Goal: Task Accomplishment & Management: Manage account settings

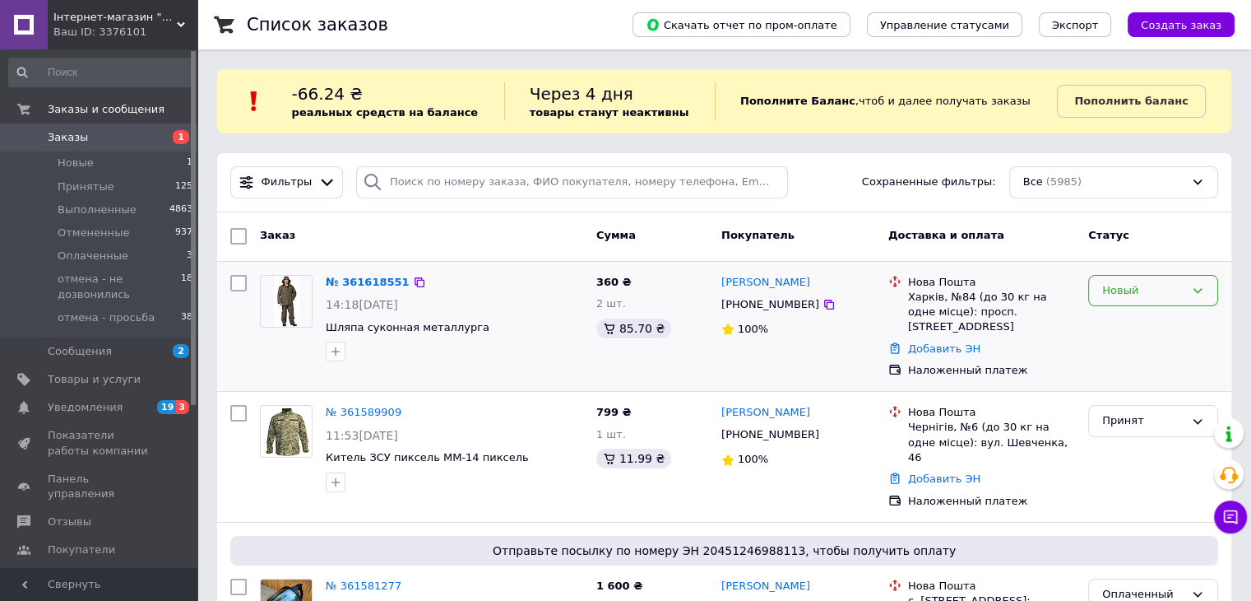
click at [1131, 294] on div "Новый" at bounding box center [1144, 290] width 82 height 17
click at [1135, 325] on li "Принят" at bounding box center [1153, 324] width 128 height 30
click at [171, 44] on div "Інтернет-магазин "Закупка онлайн" Ваш ID: 3376101" at bounding box center [123, 24] width 150 height 49
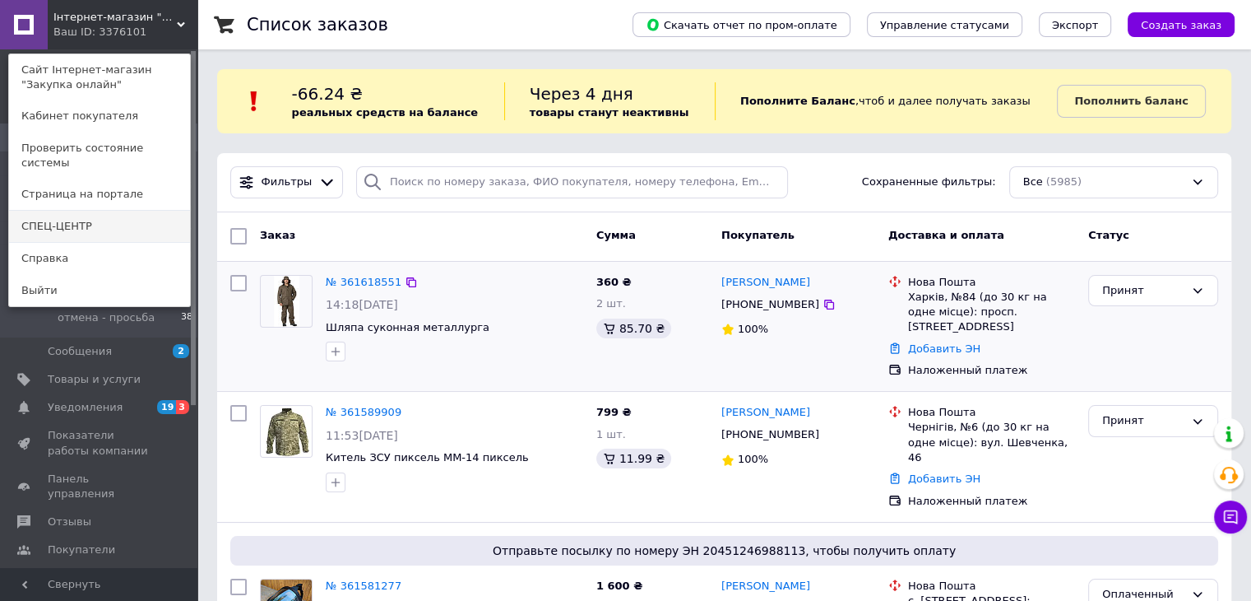
click at [94, 211] on link "СПЕЦ-ЦЕНТР" at bounding box center [99, 226] width 181 height 31
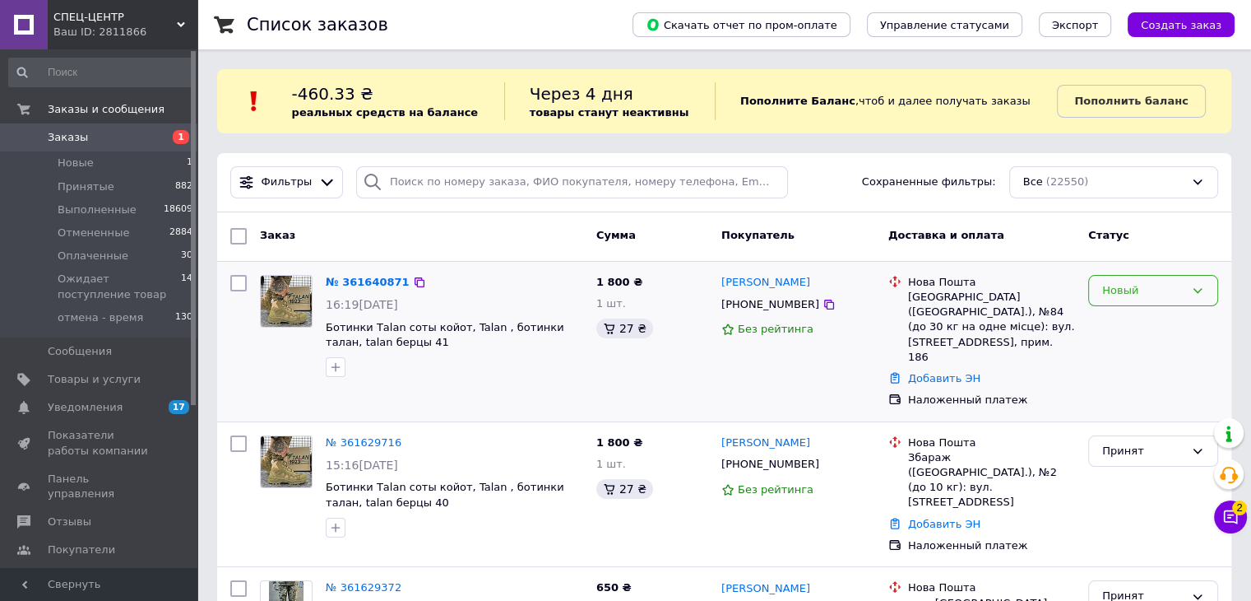
click at [1181, 294] on div "Новый" at bounding box center [1144, 290] width 82 height 17
click at [1158, 323] on li "Принят" at bounding box center [1153, 324] width 128 height 30
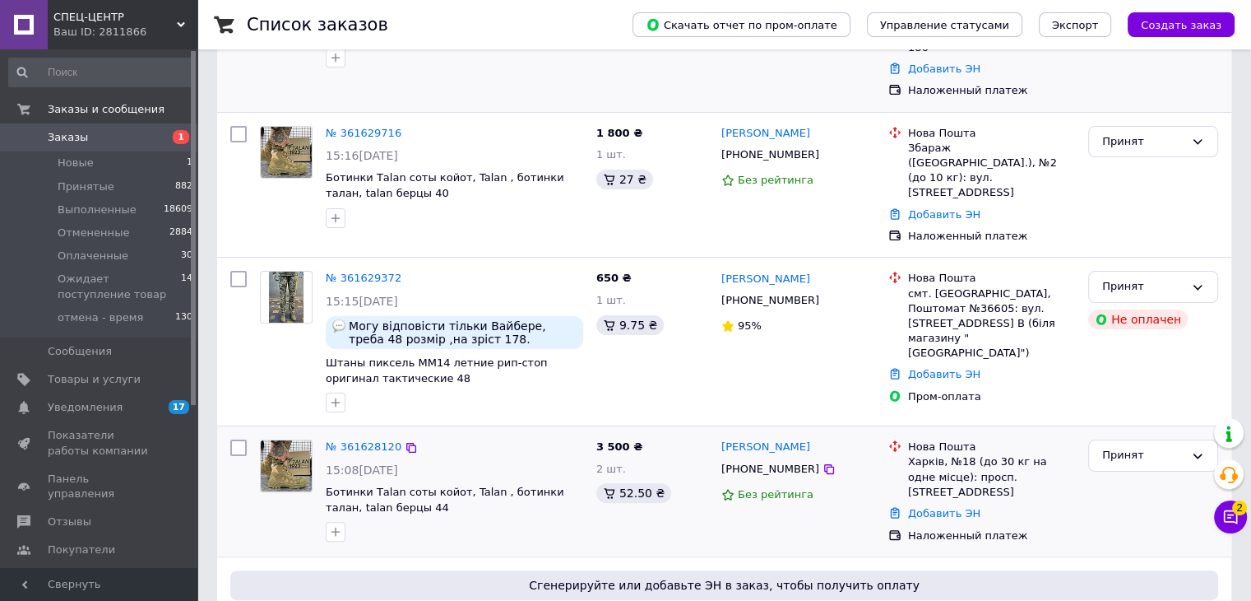
scroll to position [411, 0]
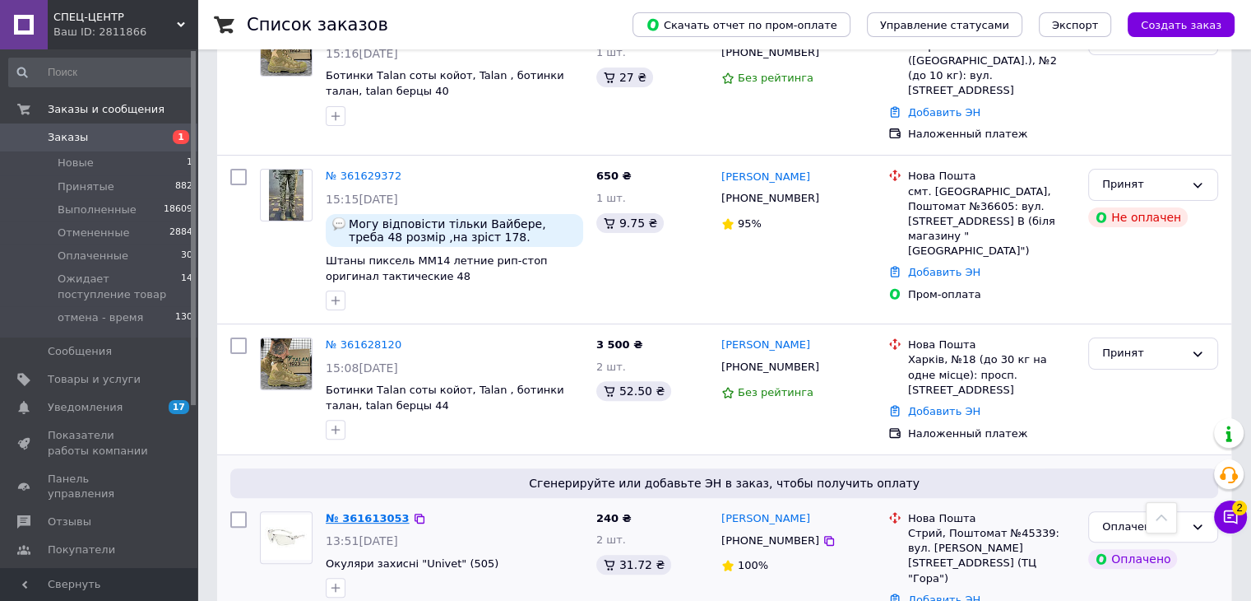
click at [375, 512] on link "№ 361613053" at bounding box center [368, 518] width 84 height 12
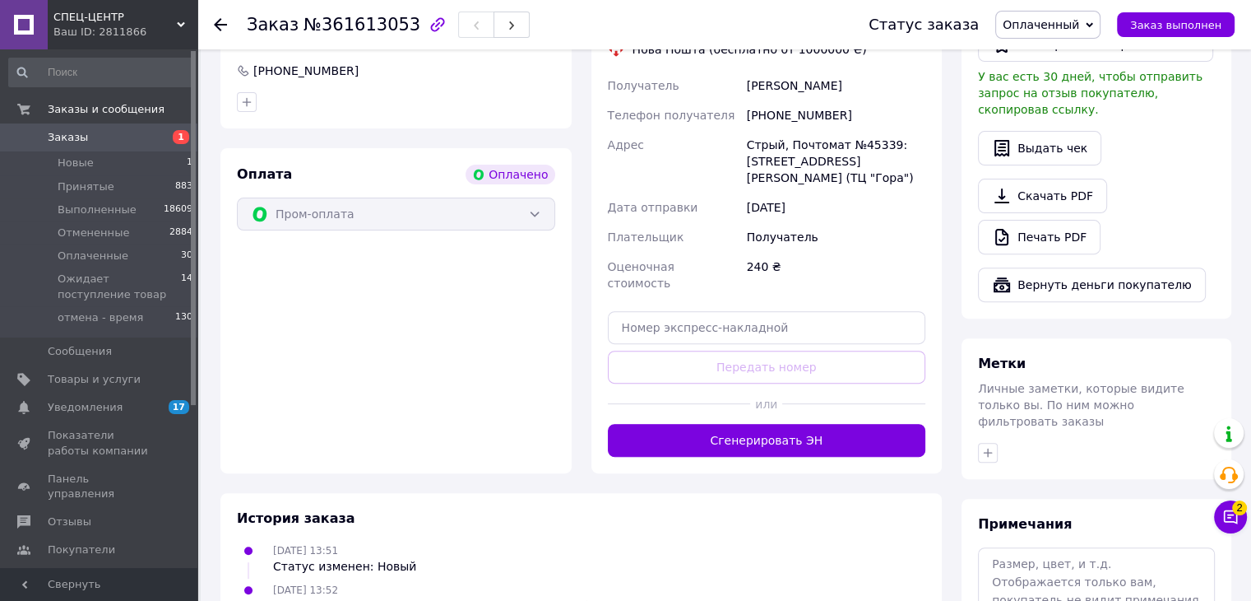
scroll to position [576, 0]
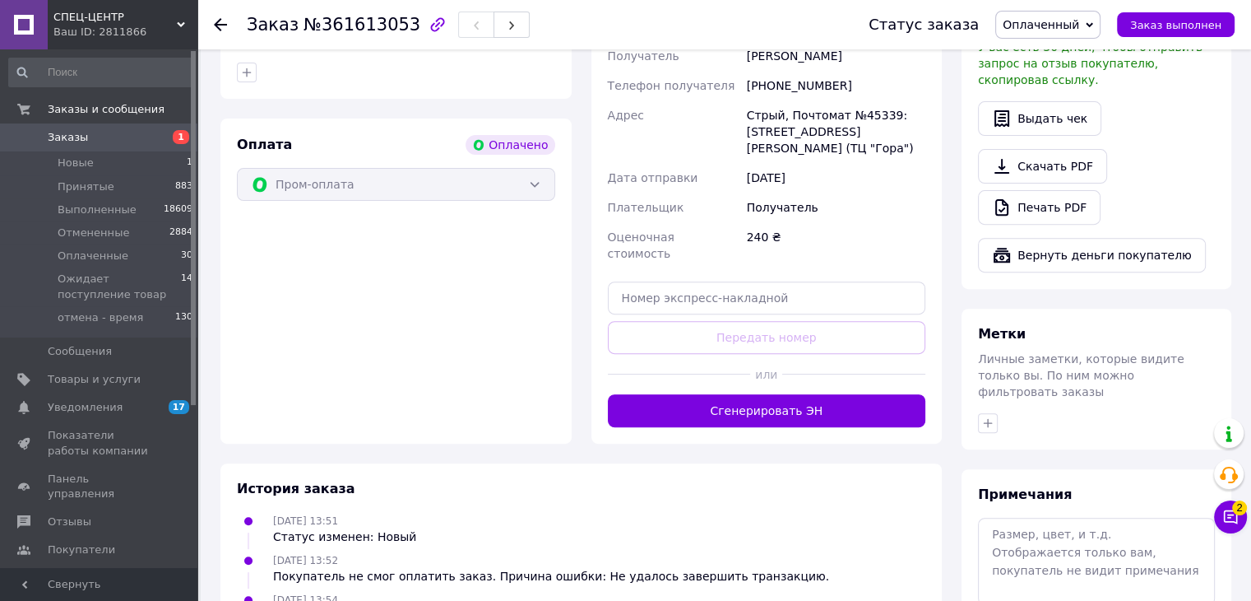
click at [728, 394] on button "Сгенерировать ЭН" at bounding box center [767, 410] width 318 height 33
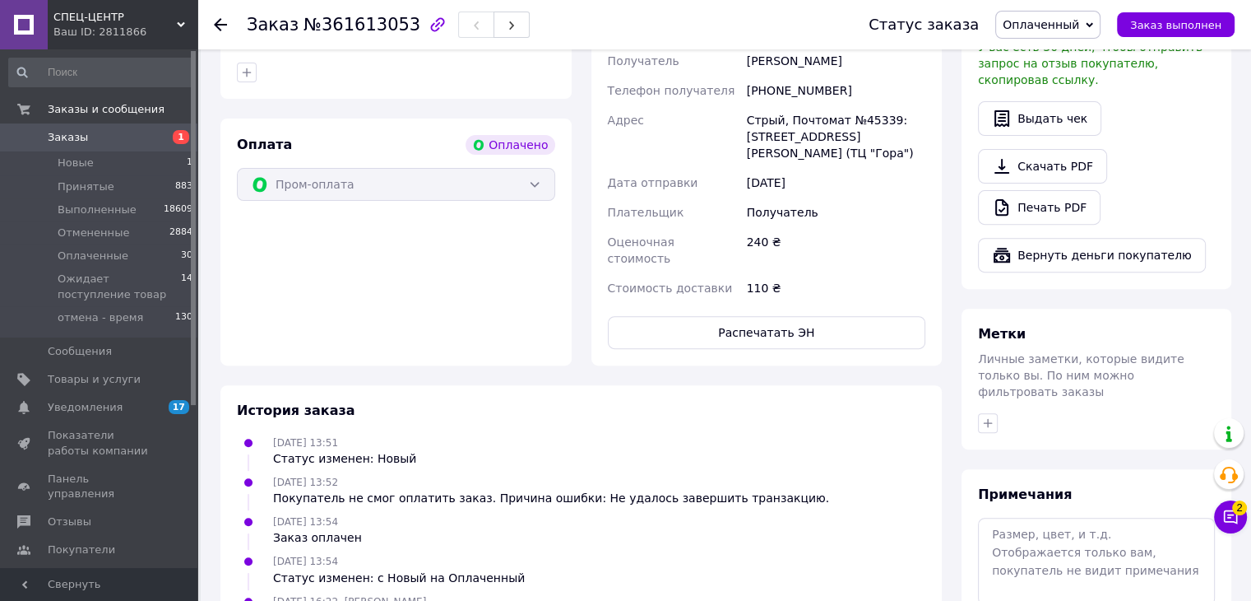
click at [145, 144] on span "Заказы" at bounding box center [100, 137] width 104 height 15
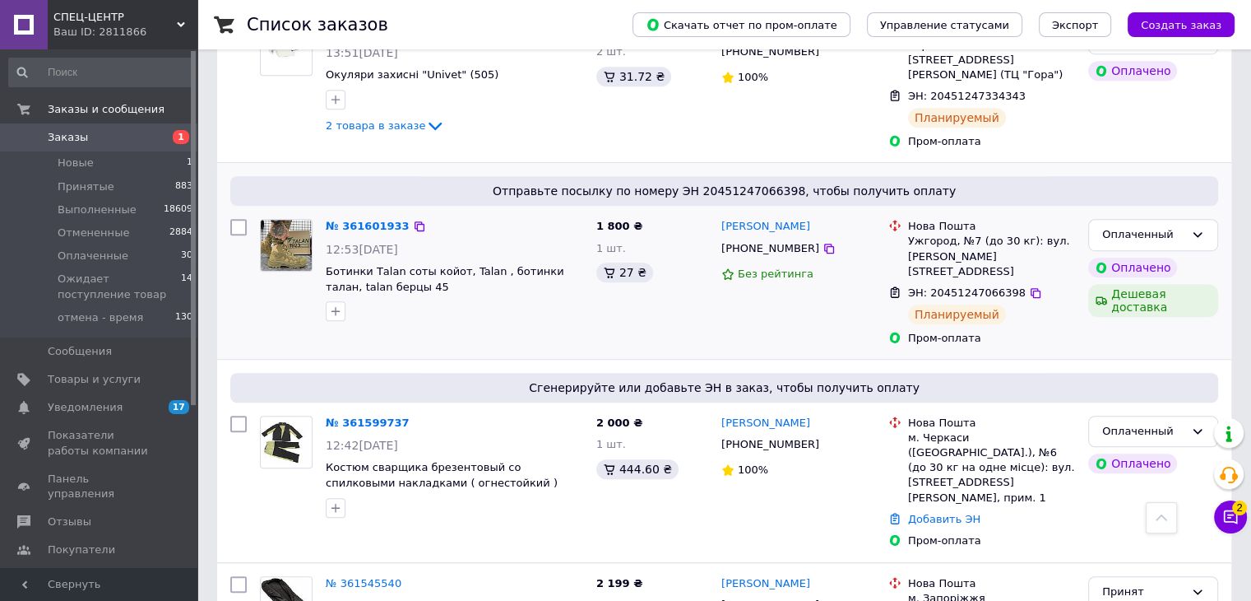
scroll to position [1070, 0]
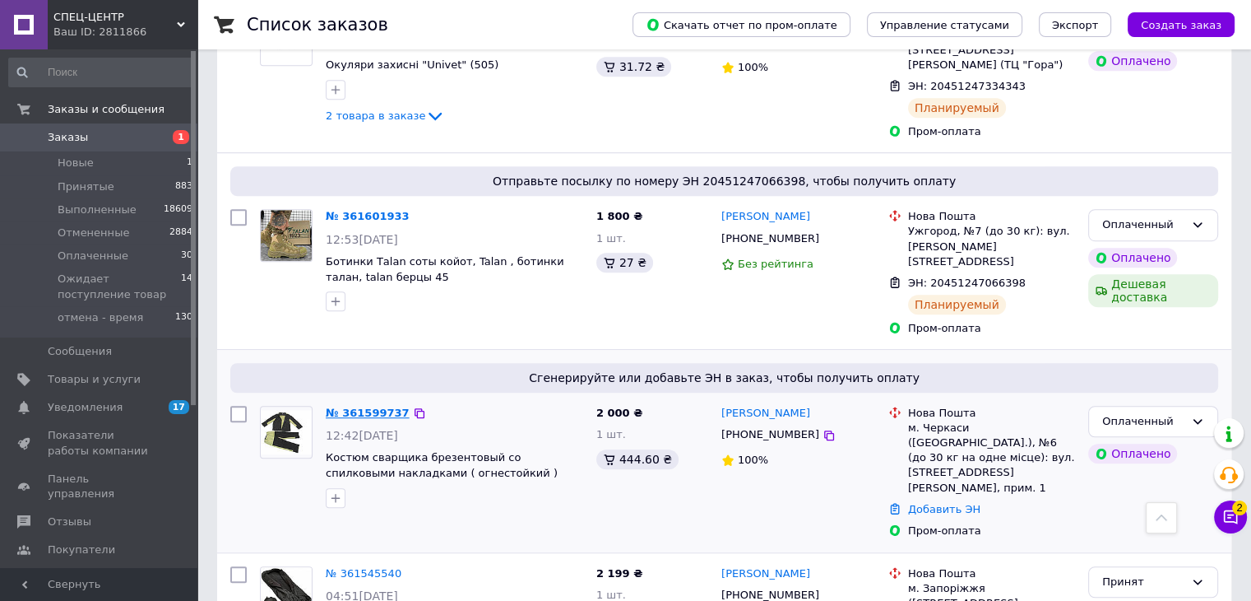
click at [378, 406] on link "№ 361599737" at bounding box center [368, 412] width 84 height 12
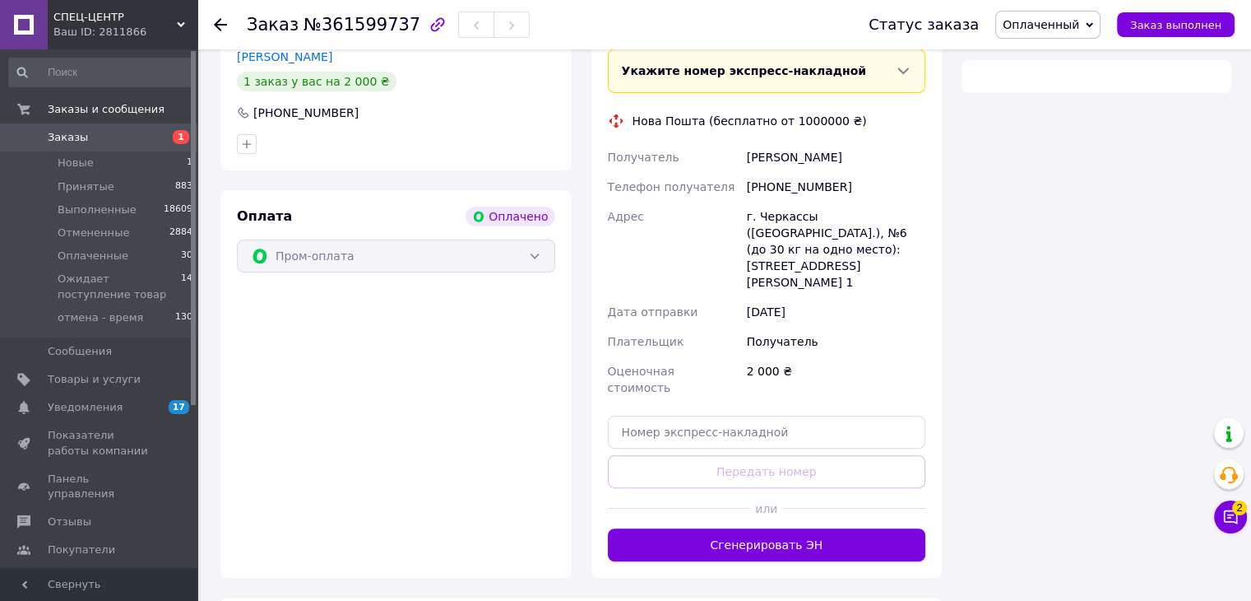
scroll to position [648, 0]
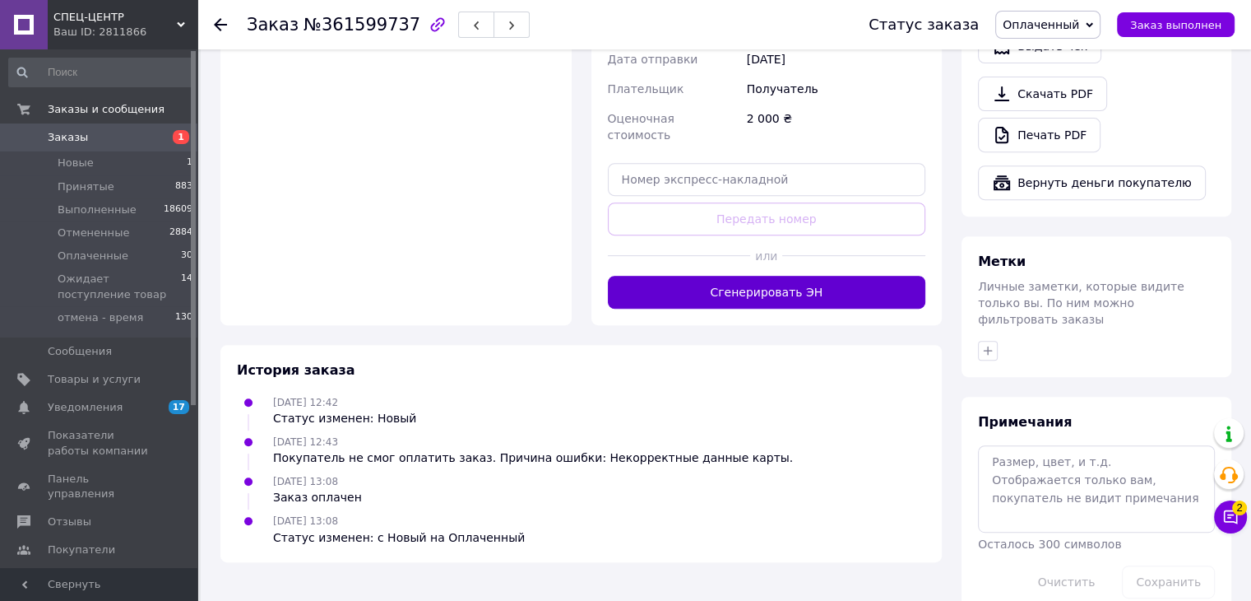
click at [790, 276] on button "Сгенерировать ЭН" at bounding box center [767, 292] width 318 height 33
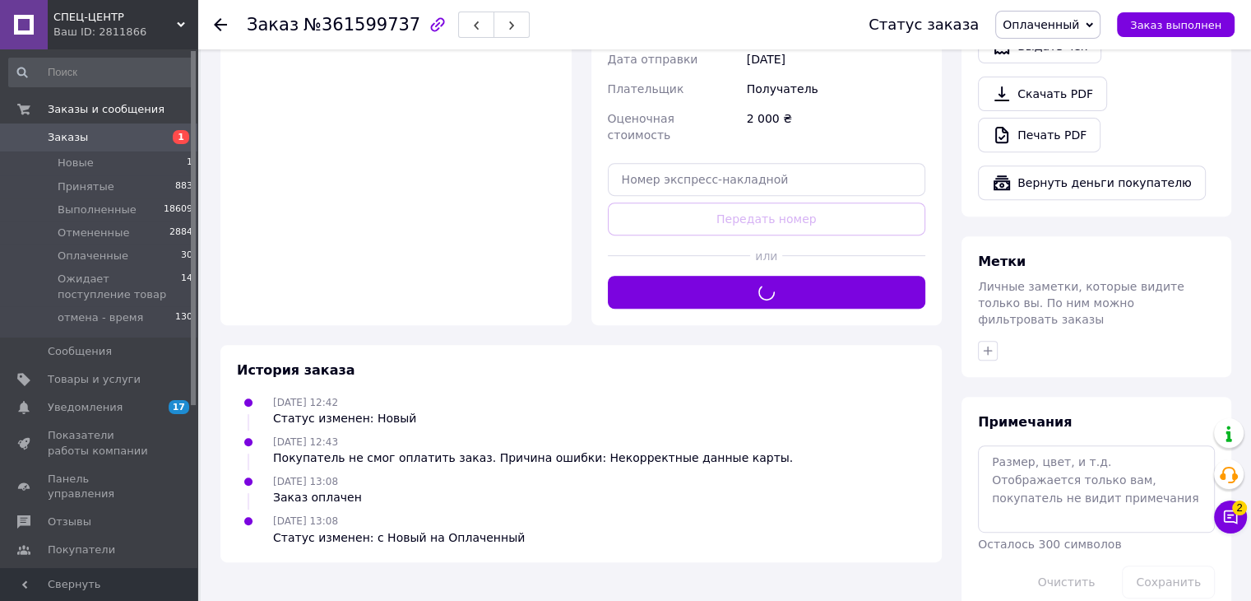
click at [77, 132] on span "Заказы" at bounding box center [68, 137] width 40 height 15
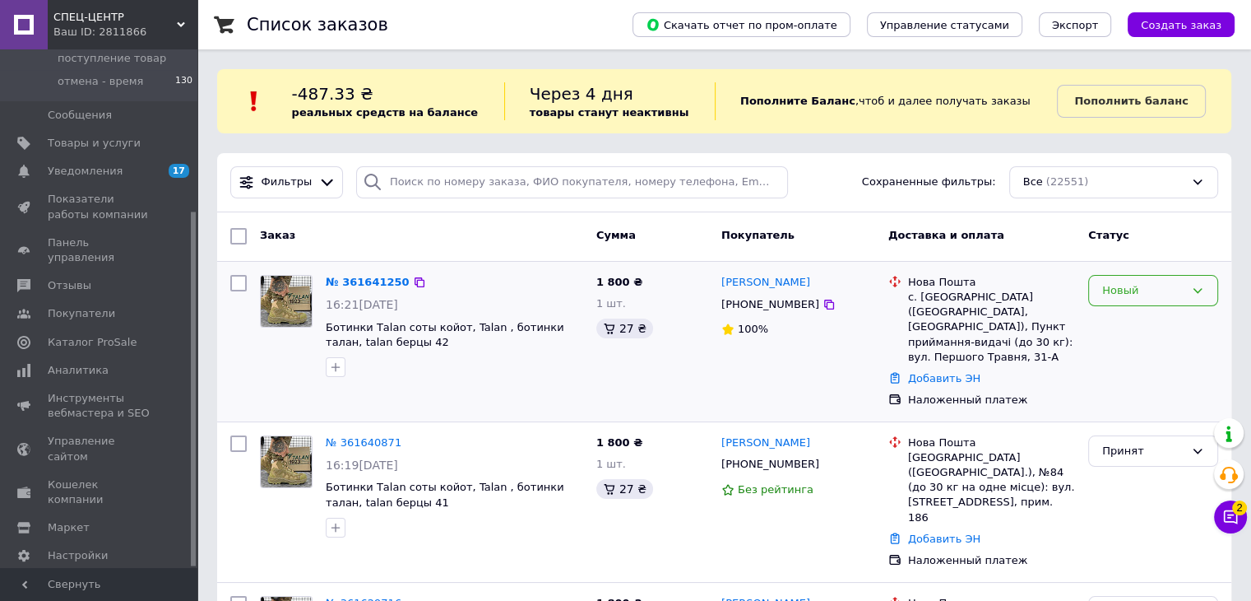
click at [1142, 290] on div "Новый" at bounding box center [1144, 290] width 82 height 17
click at [1132, 318] on li "Принят" at bounding box center [1153, 324] width 128 height 30
click at [1132, 318] on div at bounding box center [1153, 341] width 143 height 146
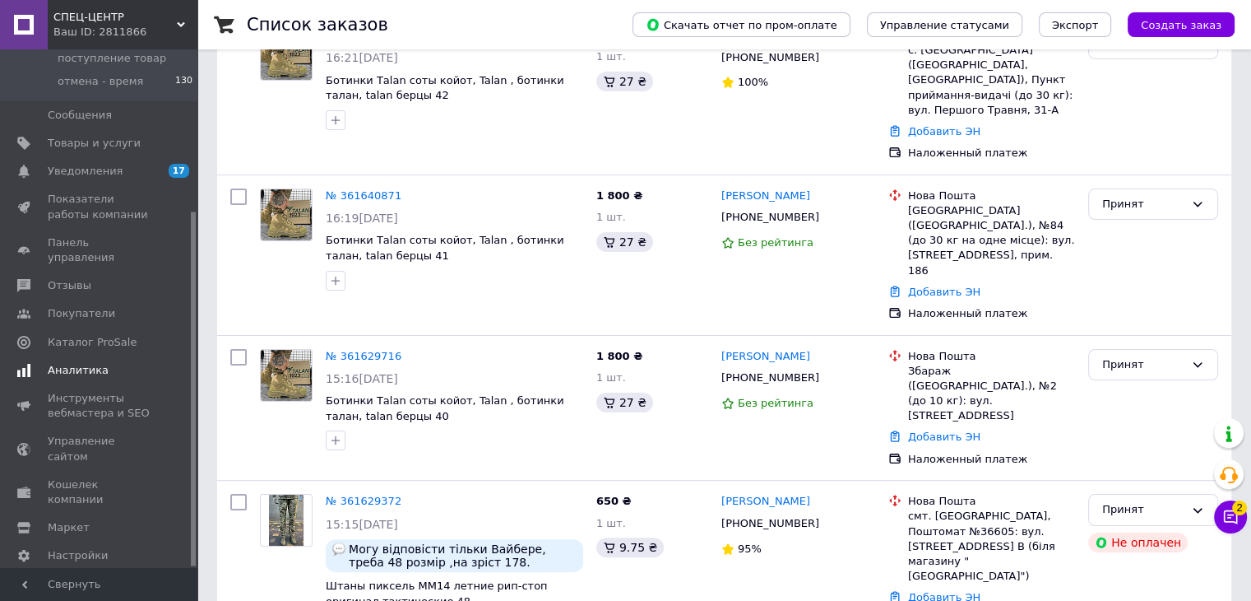
scroll to position [247, 0]
click at [82, 278] on span "Отзывы" at bounding box center [70, 285] width 44 height 15
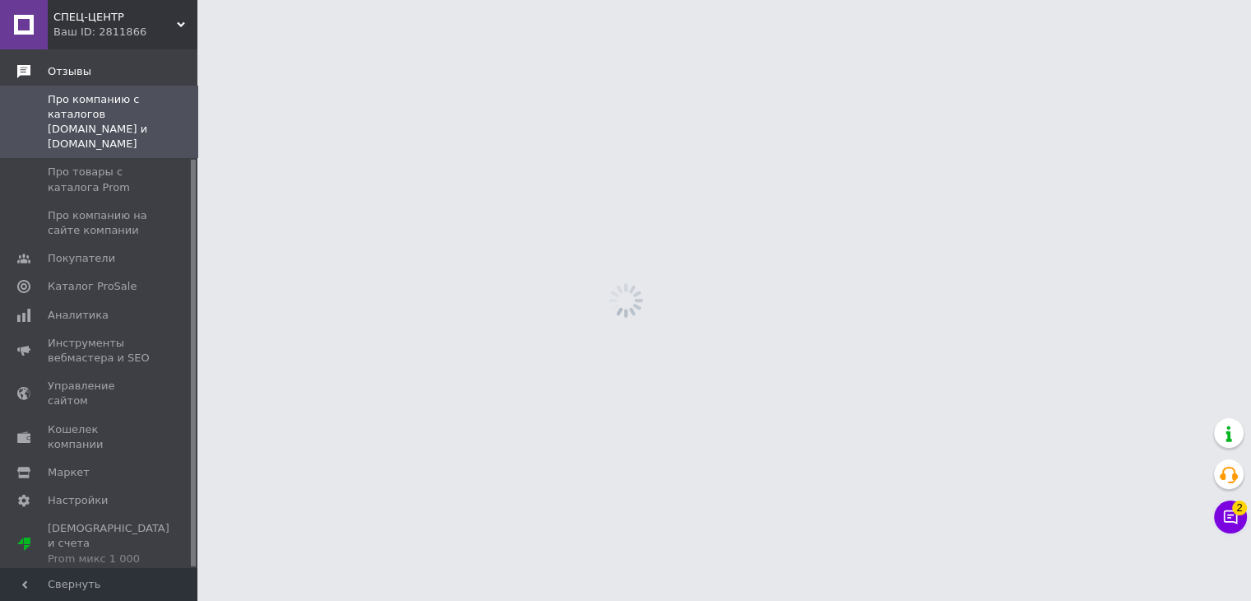
scroll to position [138, 0]
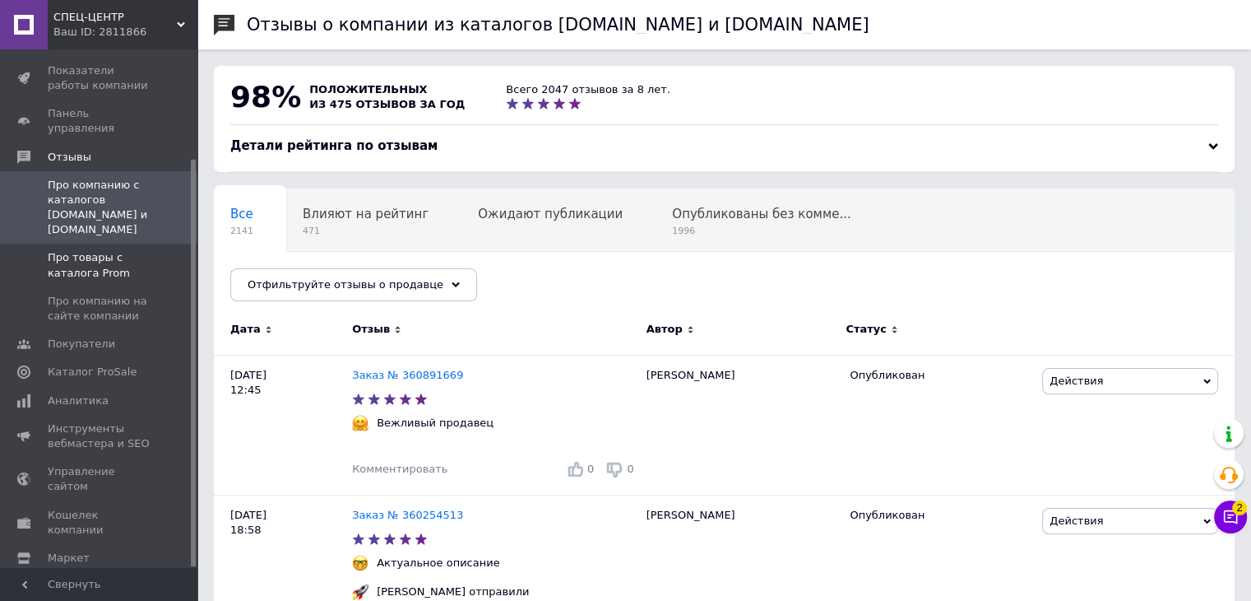
click at [86, 244] on link "Про товары с каталога Prom" at bounding box center [101, 265] width 202 height 43
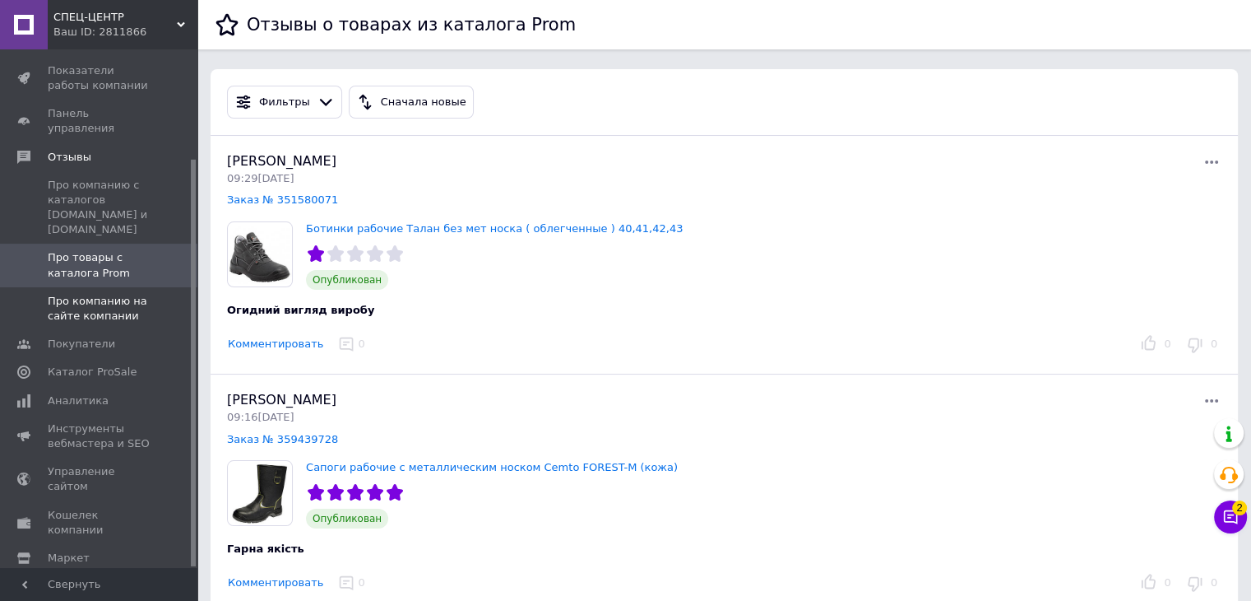
click at [92, 294] on span "Про компанию на сайте компании" at bounding box center [100, 309] width 104 height 30
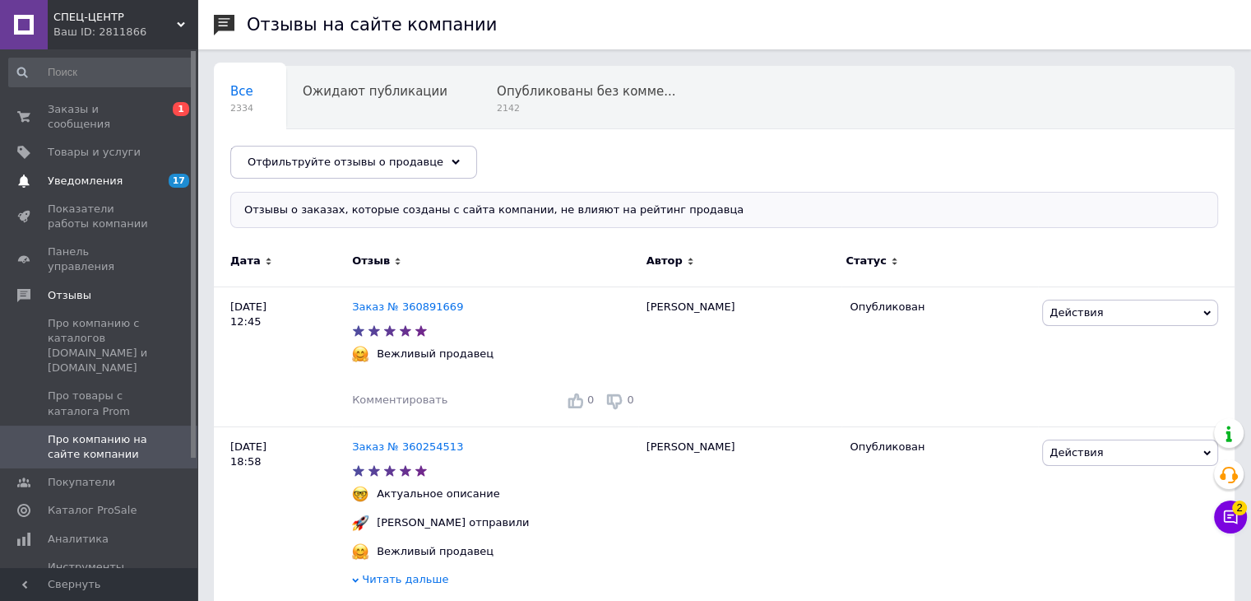
click at [125, 174] on span "Уведомления" at bounding box center [100, 181] width 104 height 15
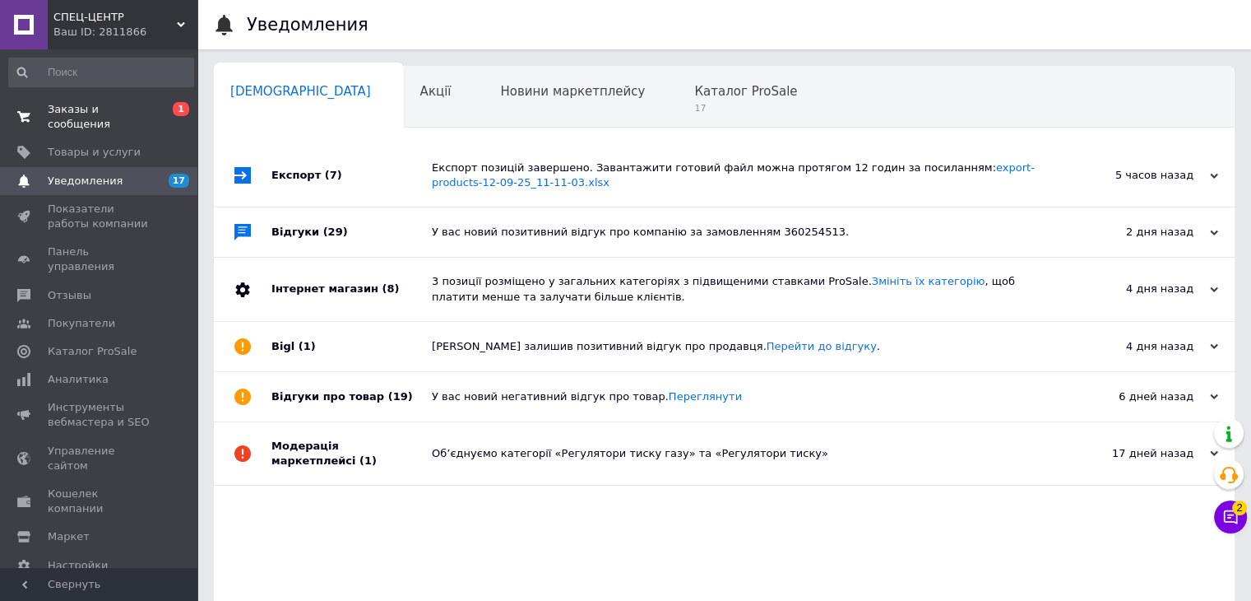
click at [140, 107] on span "Заказы и сообщения" at bounding box center [100, 117] width 104 height 30
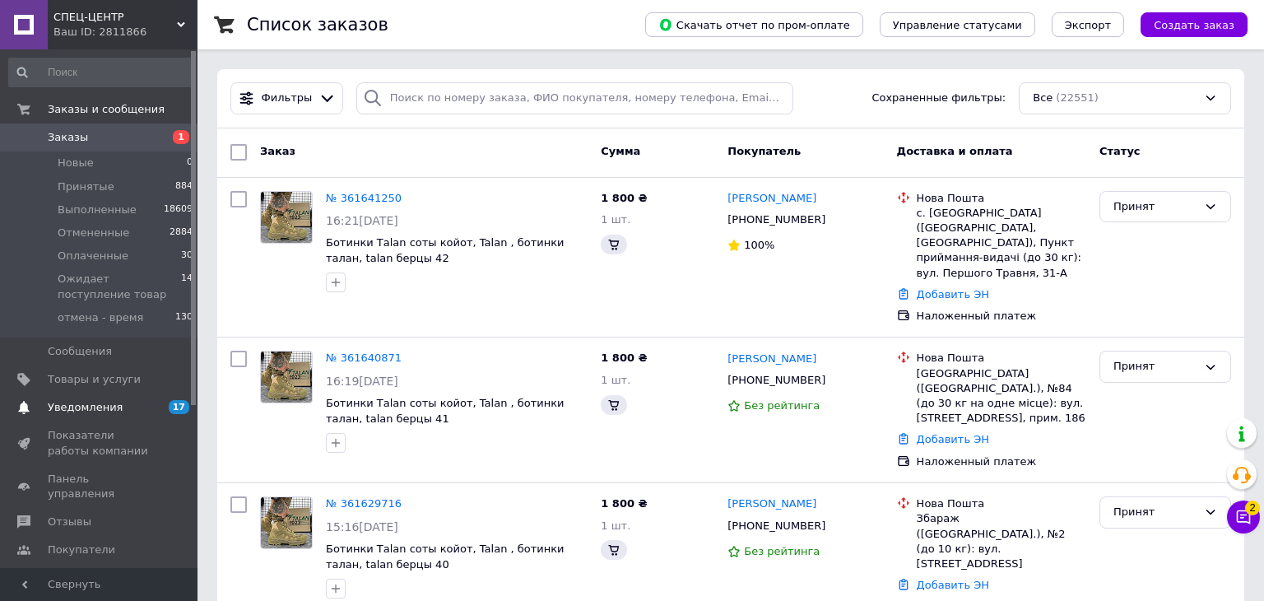
click at [96, 406] on span "Уведомления" at bounding box center [85, 407] width 75 height 15
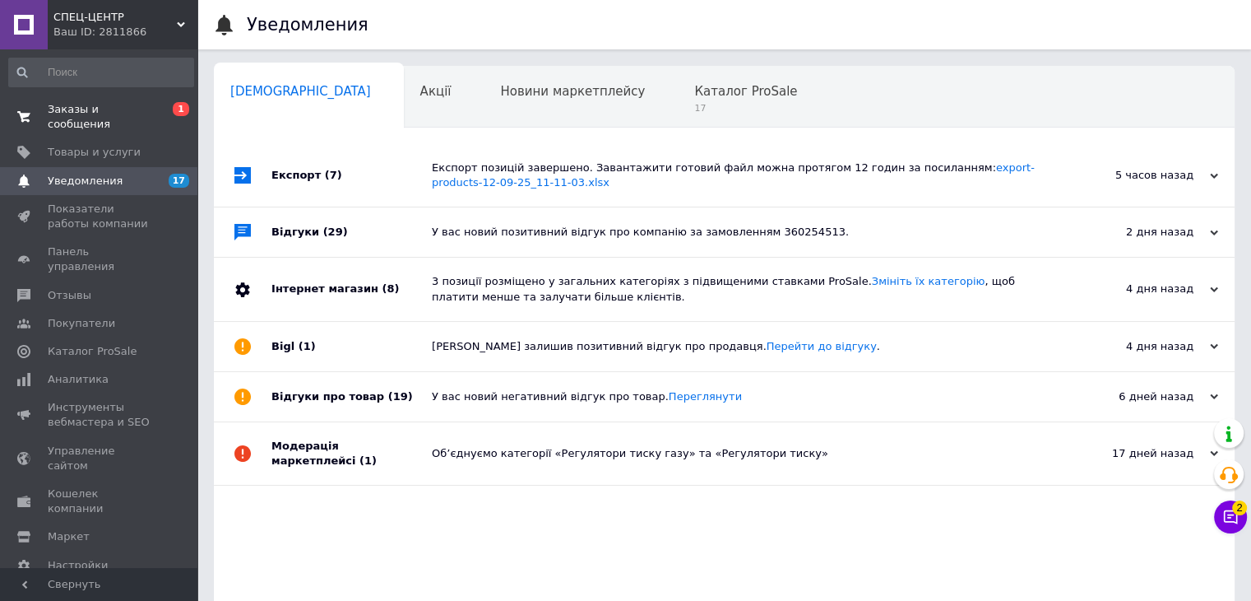
click at [116, 100] on link "Заказы и сообщения 0 1" at bounding box center [101, 116] width 202 height 43
